Goal: Task Accomplishment & Management: Use online tool/utility

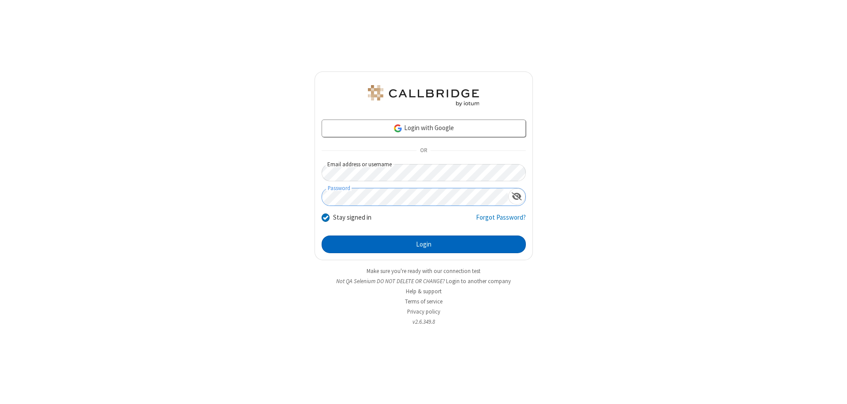
click at [424, 244] on button "Login" at bounding box center [424, 245] width 204 height 18
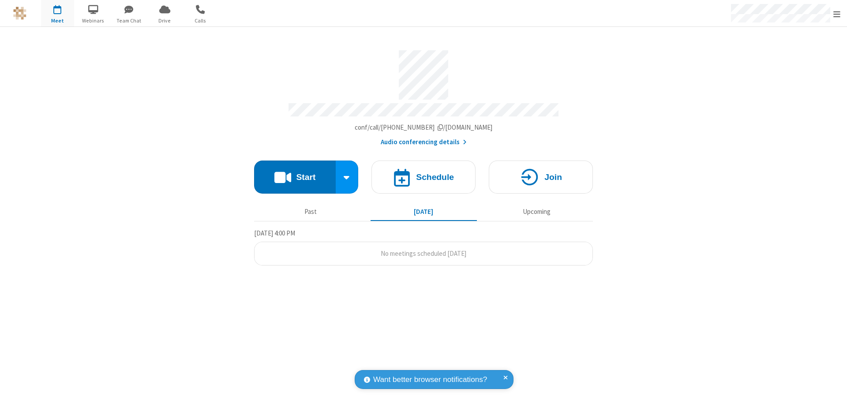
click at [295, 173] on button "Start" at bounding box center [295, 177] width 82 height 33
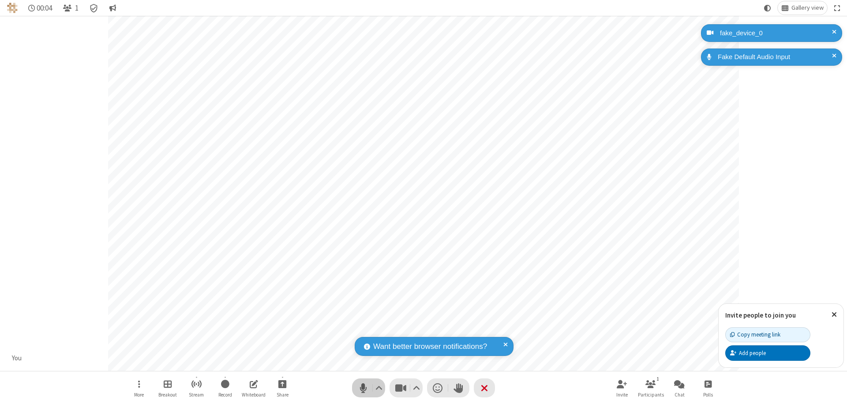
click at [363, 388] on span "Mute (⌘+Shift+A)" at bounding box center [362, 388] width 13 height 13
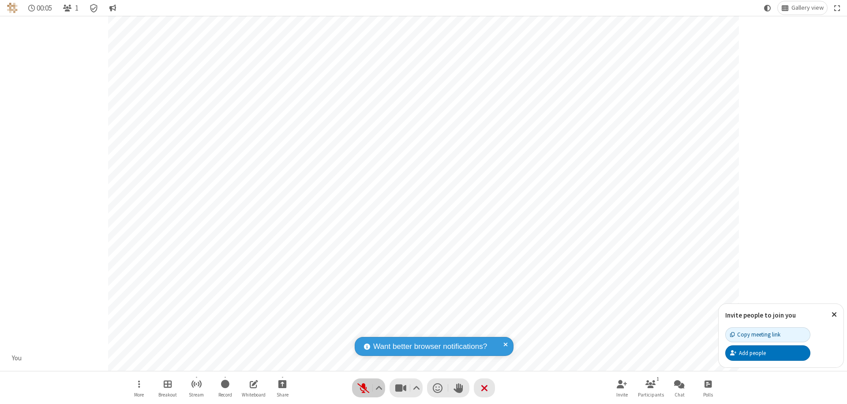
click at [363, 388] on span "Unmute (⌘+Shift+A)" at bounding box center [362, 388] width 13 height 13
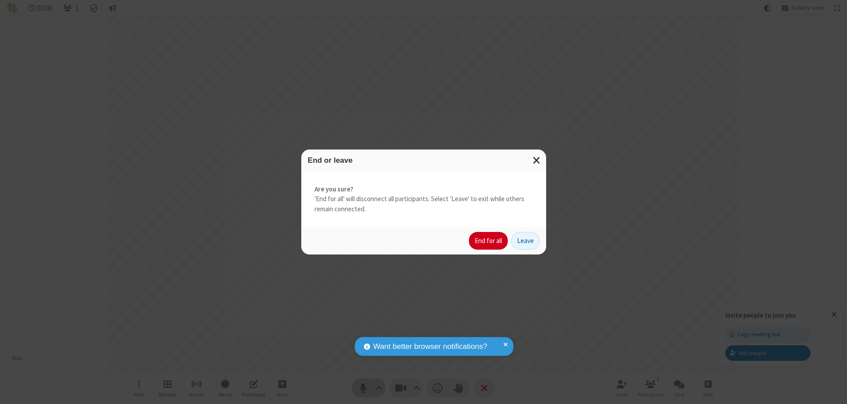
click at [489, 241] on button "End for all" at bounding box center [488, 241] width 39 height 18
